Goal: Task Accomplishment & Management: Manage account settings

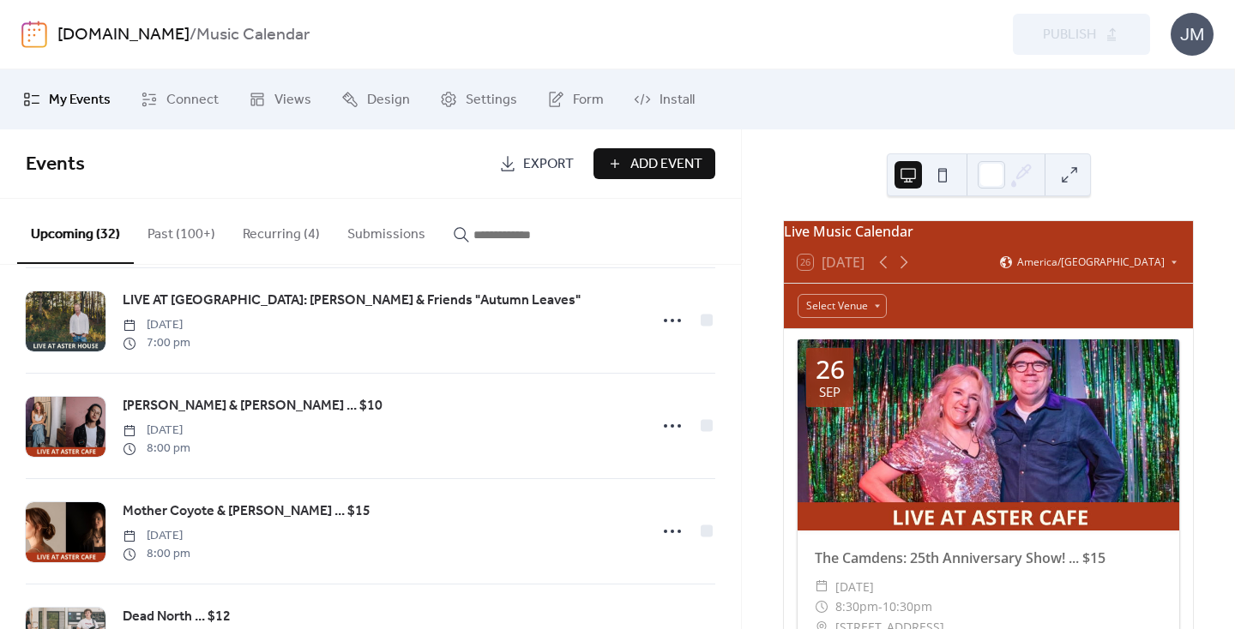
scroll to position [537, 0]
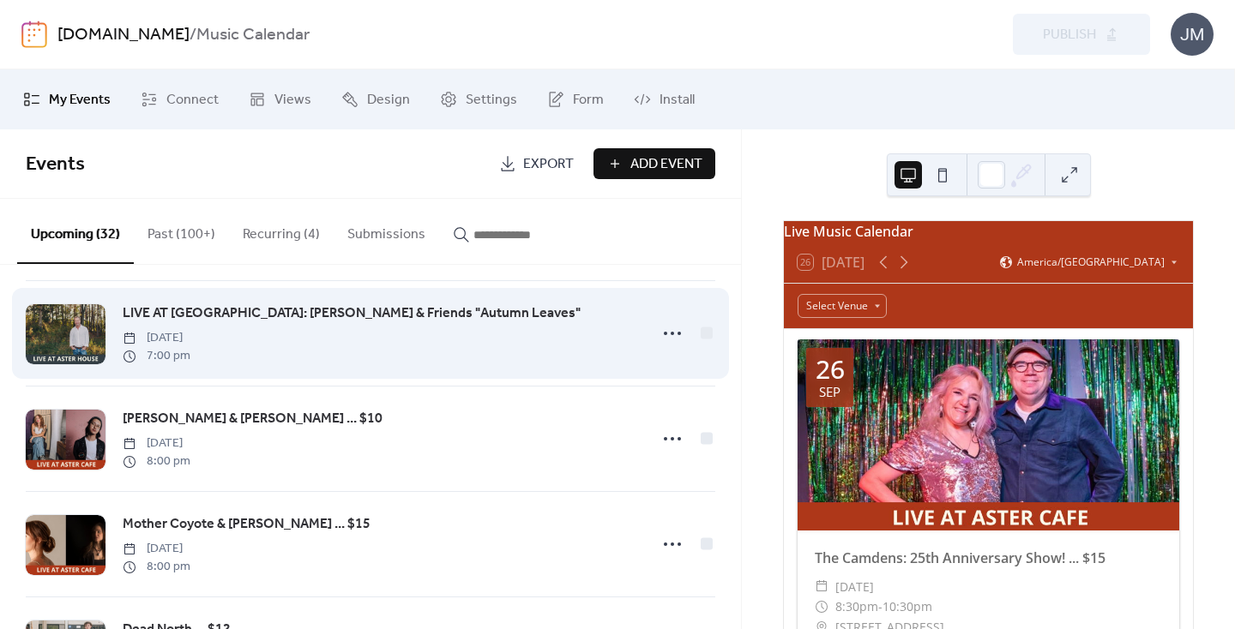
click at [198, 316] on span "LIVE AT [GEOGRAPHIC_DATA]: [PERSON_NAME] & Friends "Autumn Leaves"" at bounding box center [352, 314] width 458 height 21
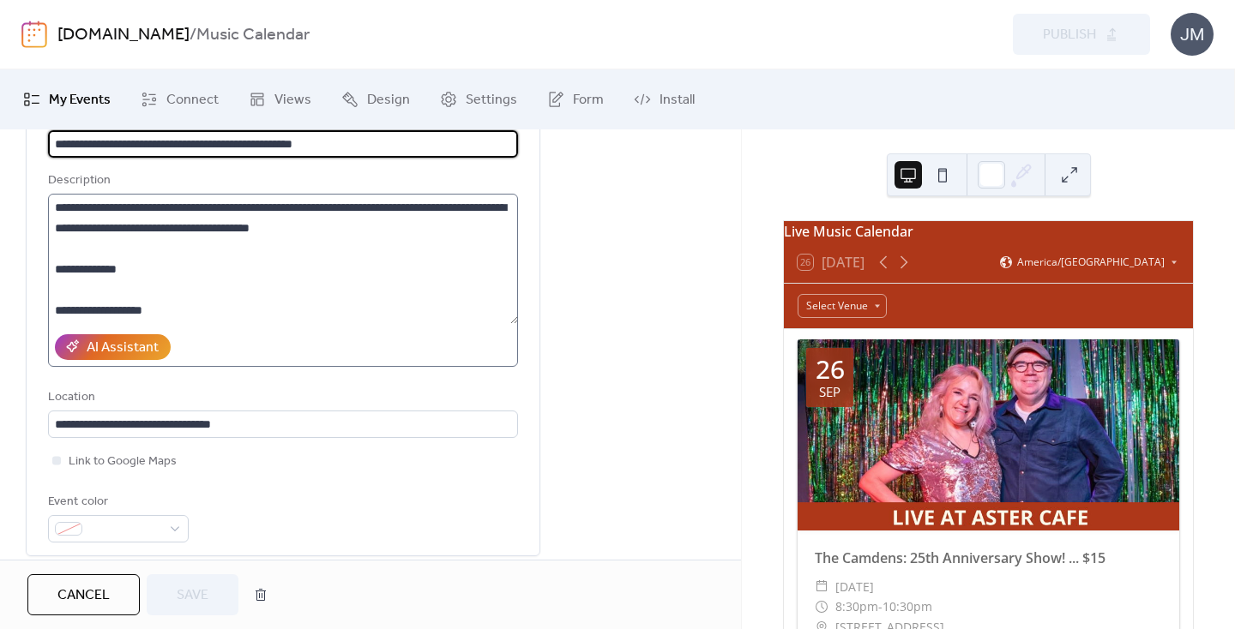
scroll to position [164, 0]
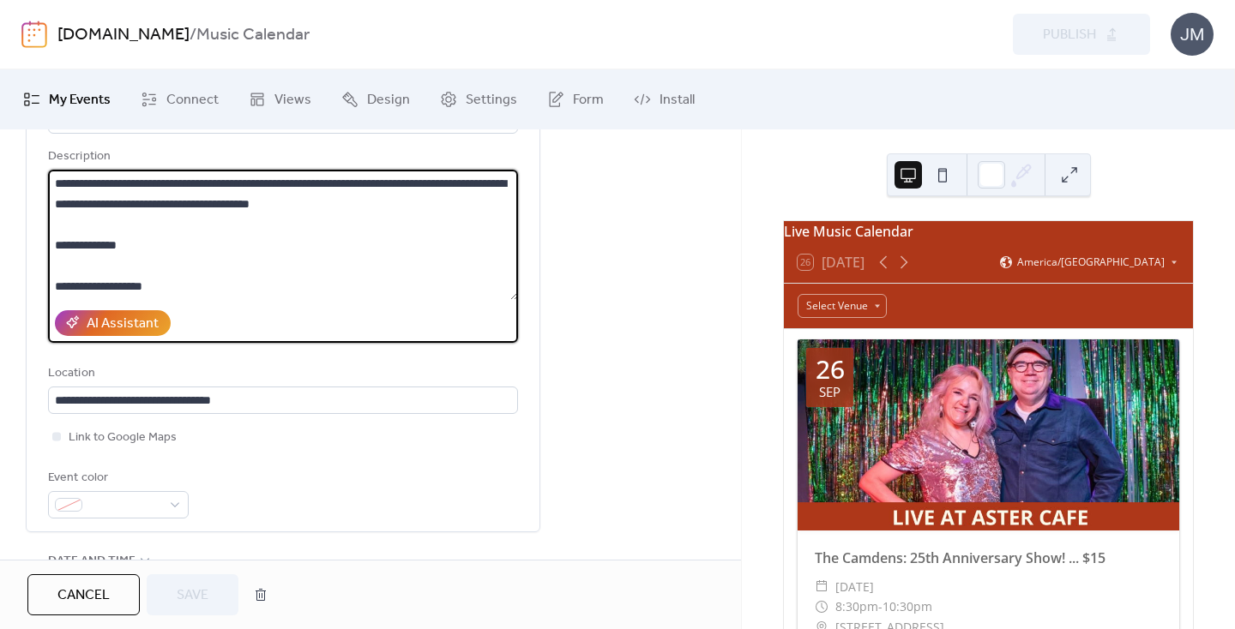
click at [164, 252] on textarea at bounding box center [283, 235] width 470 height 130
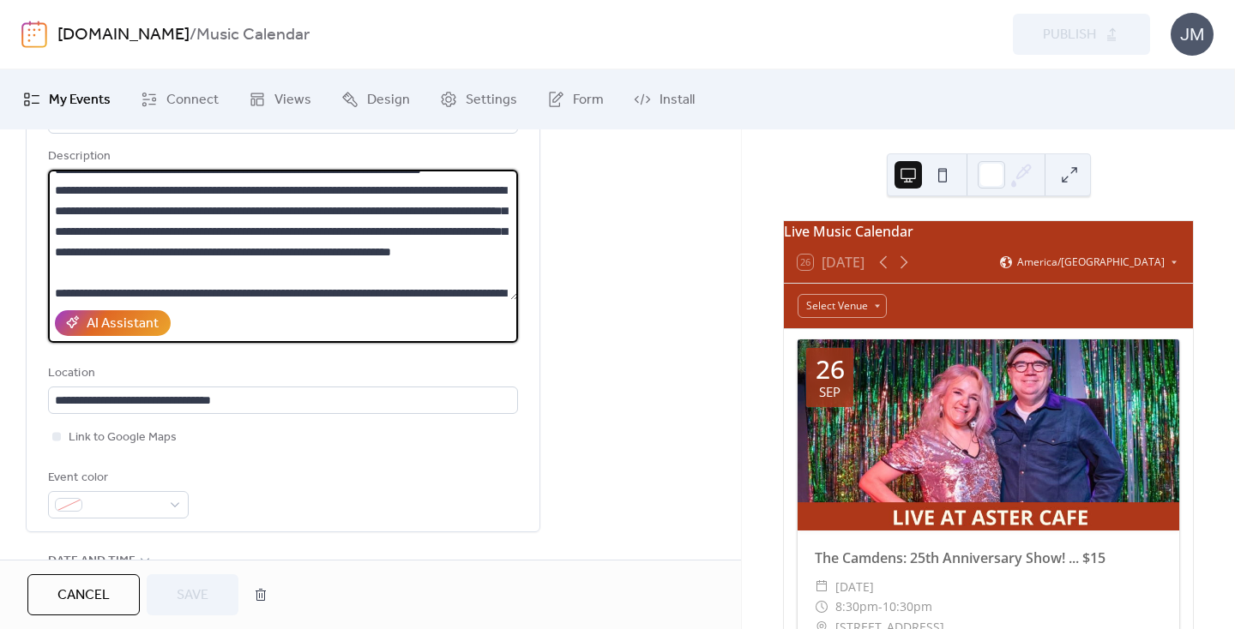
scroll to position [160, 0]
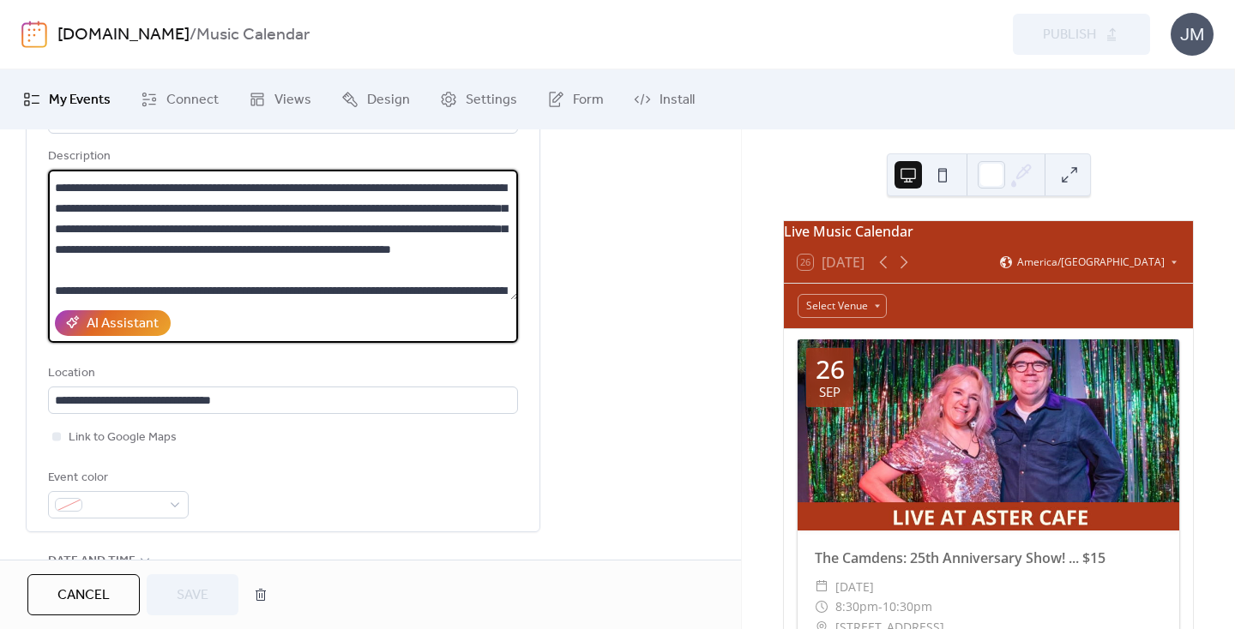
click at [382, 233] on textarea at bounding box center [283, 235] width 470 height 130
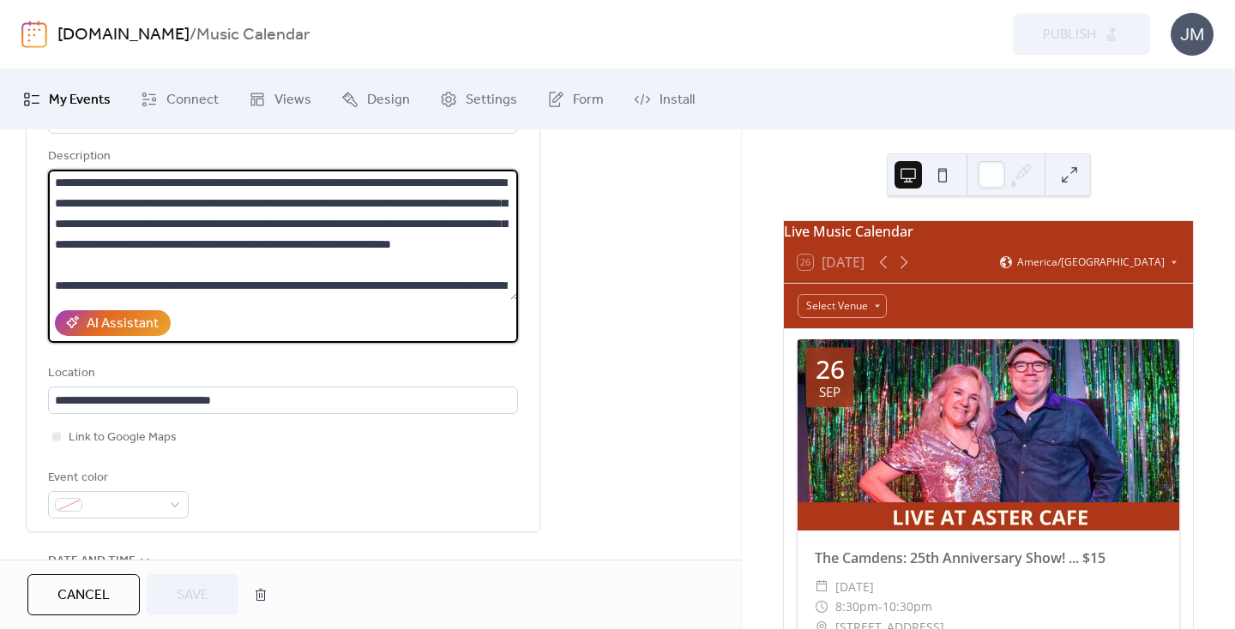
drag, startPoint x: 364, startPoint y: 281, endPoint x: 53, endPoint y: 207, distance: 319.0
click at [53, 207] on textarea at bounding box center [283, 235] width 470 height 130
click at [69, 579] on button "Cancel" at bounding box center [83, 594] width 112 height 41
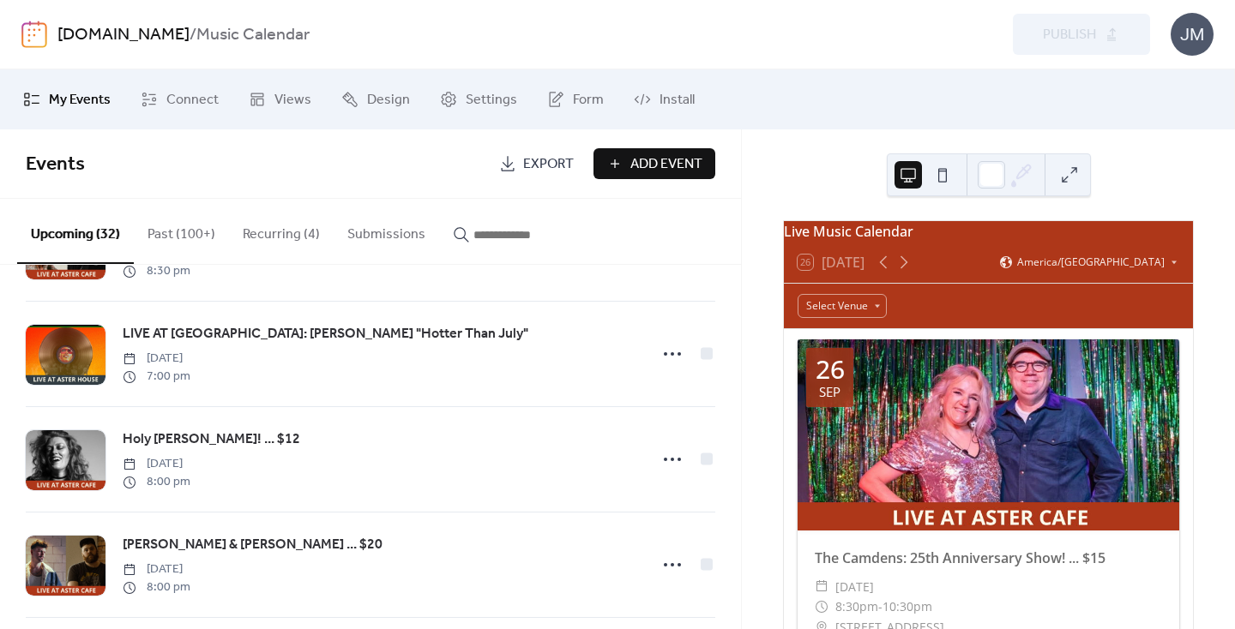
scroll to position [1045, 0]
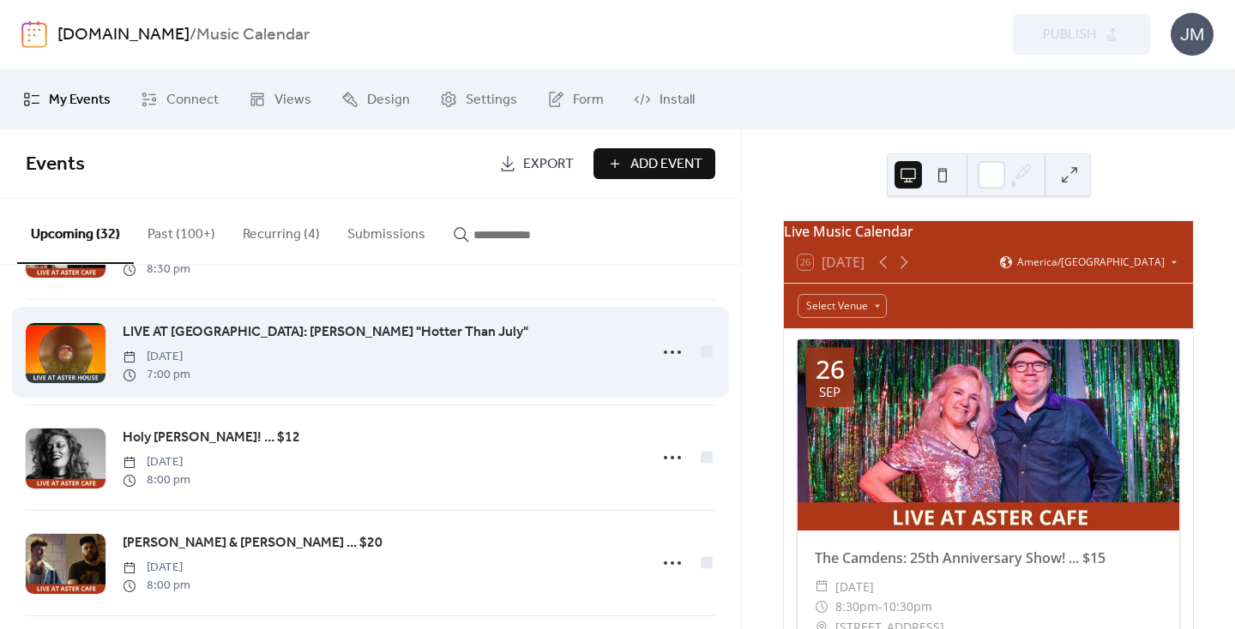
click at [149, 333] on span "LIVE AT [GEOGRAPHIC_DATA]: [PERSON_NAME] "Hotter Than July"" at bounding box center [326, 332] width 406 height 21
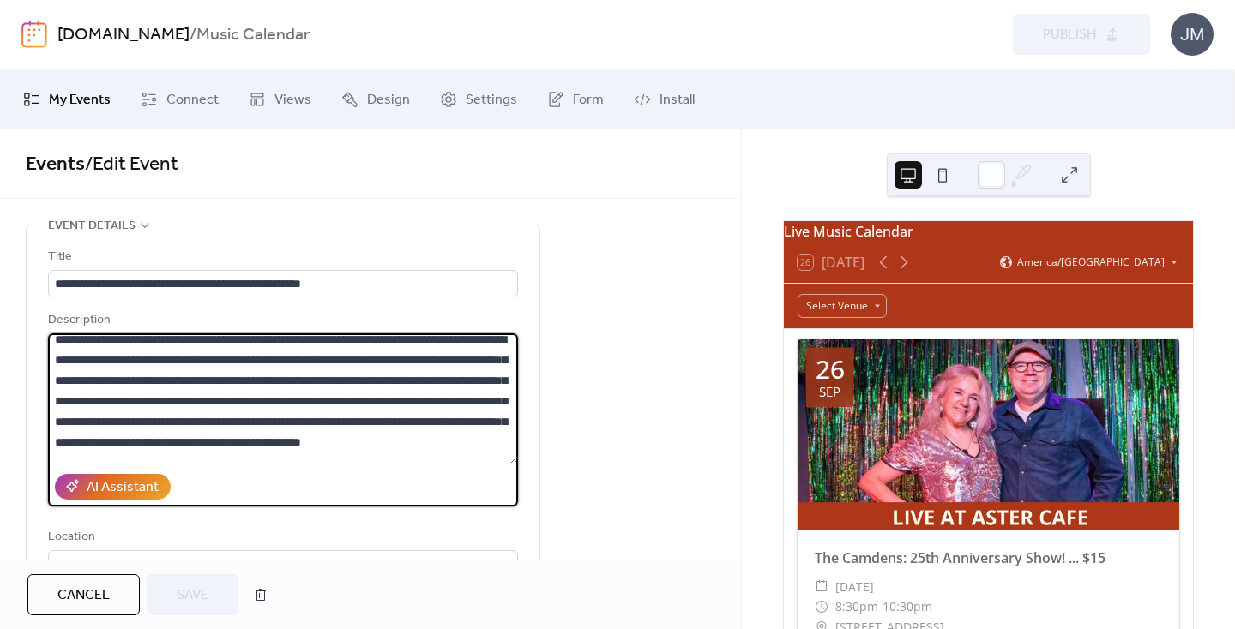
scroll to position [134, 0]
drag, startPoint x: 359, startPoint y: 459, endPoint x: 57, endPoint y: 341, distance: 324.7
click at [57, 341] on textarea at bounding box center [283, 399] width 470 height 130
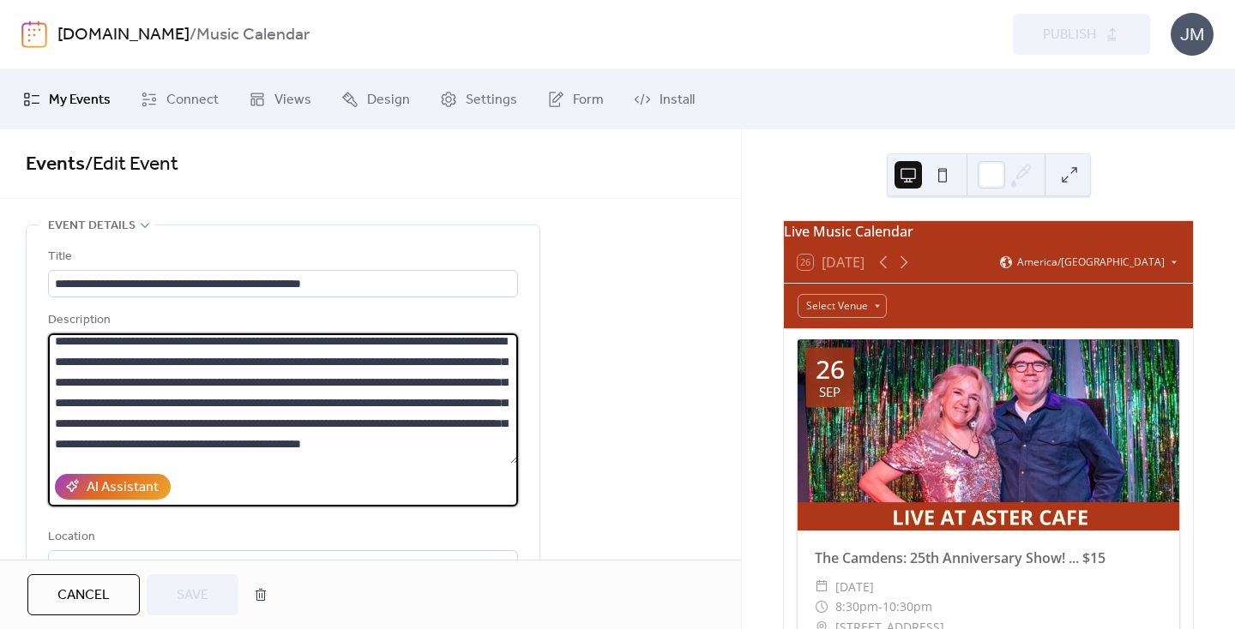
click at [95, 594] on span "Cancel" at bounding box center [83, 596] width 52 height 21
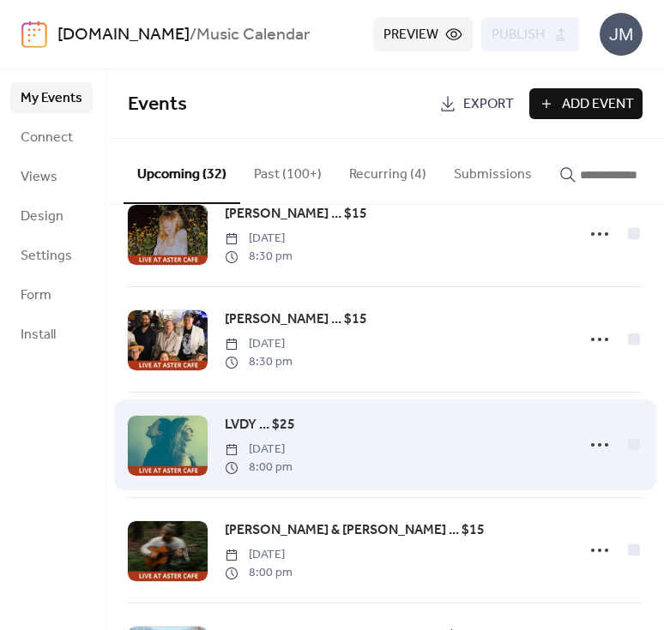
scroll to position [2021, 0]
